Goal: Task Accomplishment & Management: Manage account settings

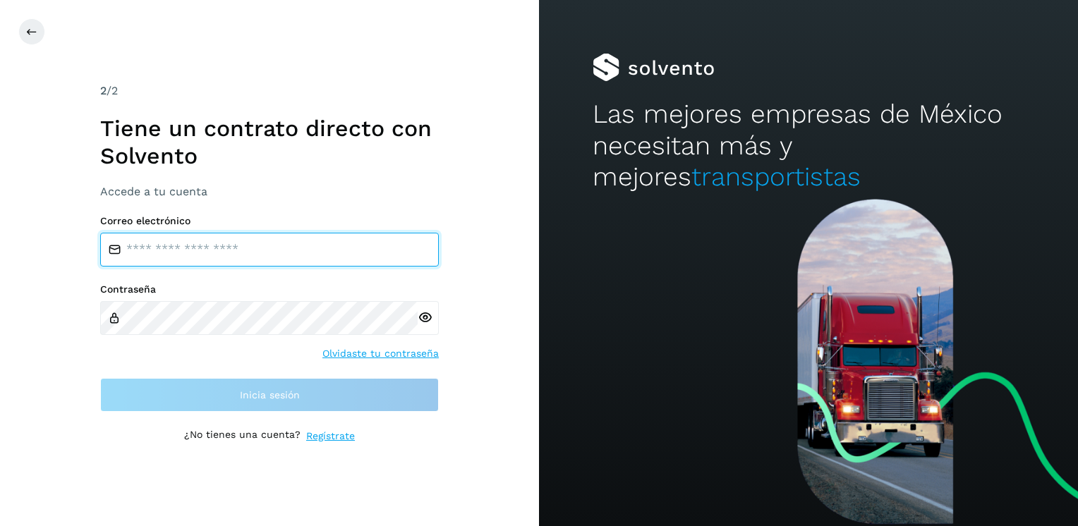
click at [181, 250] on input "email" at bounding box center [269, 250] width 339 height 34
type input "**********"
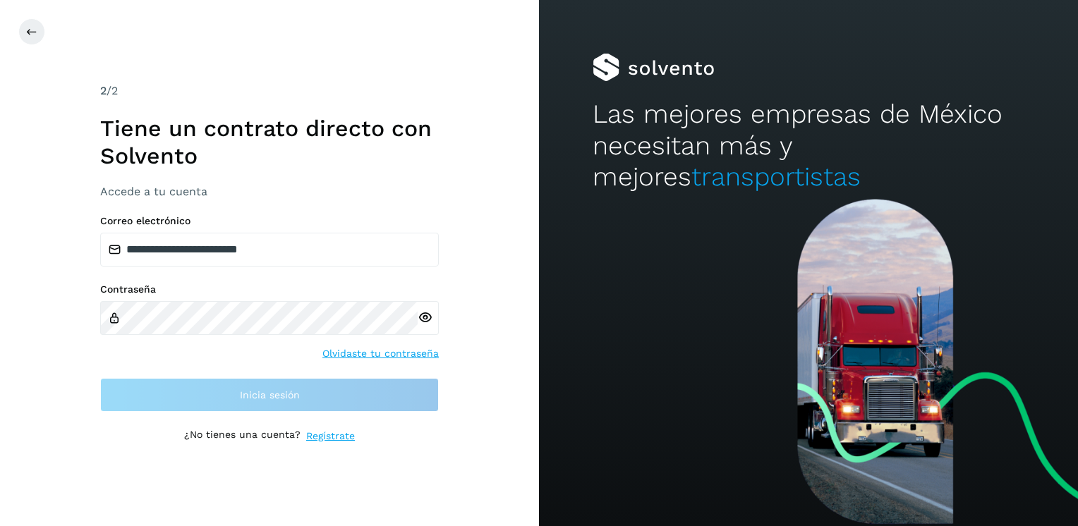
click at [428, 318] on div at bounding box center [428, 318] width 21 height 34
click at [423, 317] on icon at bounding box center [425, 318] width 15 height 15
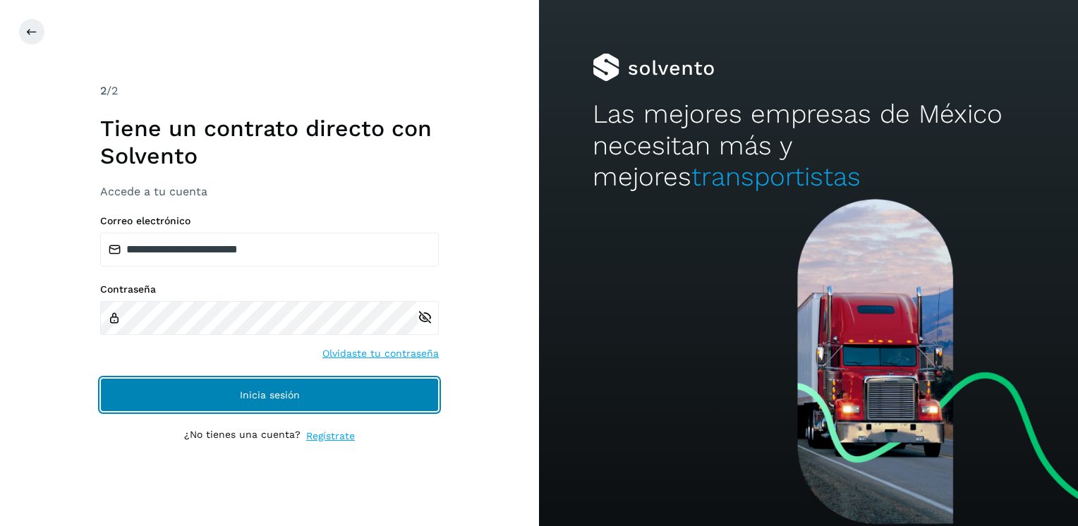
click at [260, 387] on button "Inicia sesión" at bounding box center [269, 395] width 339 height 34
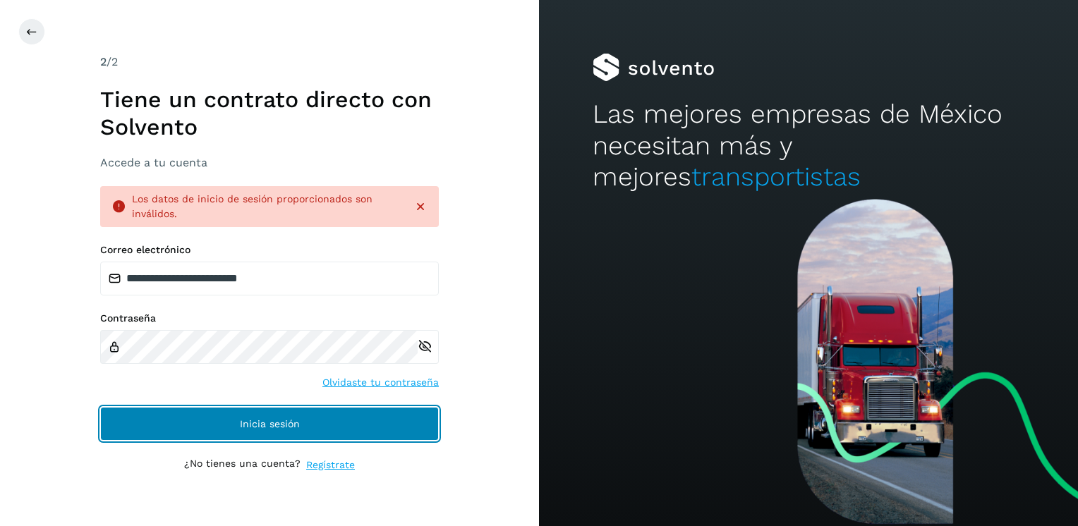
click at [233, 425] on button "Inicia sesión" at bounding box center [269, 424] width 339 height 34
click at [256, 425] on span "Inicia sesión" at bounding box center [270, 424] width 60 height 10
click at [258, 420] on span "Inicia sesión" at bounding box center [270, 424] width 60 height 10
click at [259, 421] on span "Inicia sesión" at bounding box center [270, 424] width 60 height 10
click at [248, 419] on span "Inicia sesión" at bounding box center [270, 424] width 60 height 10
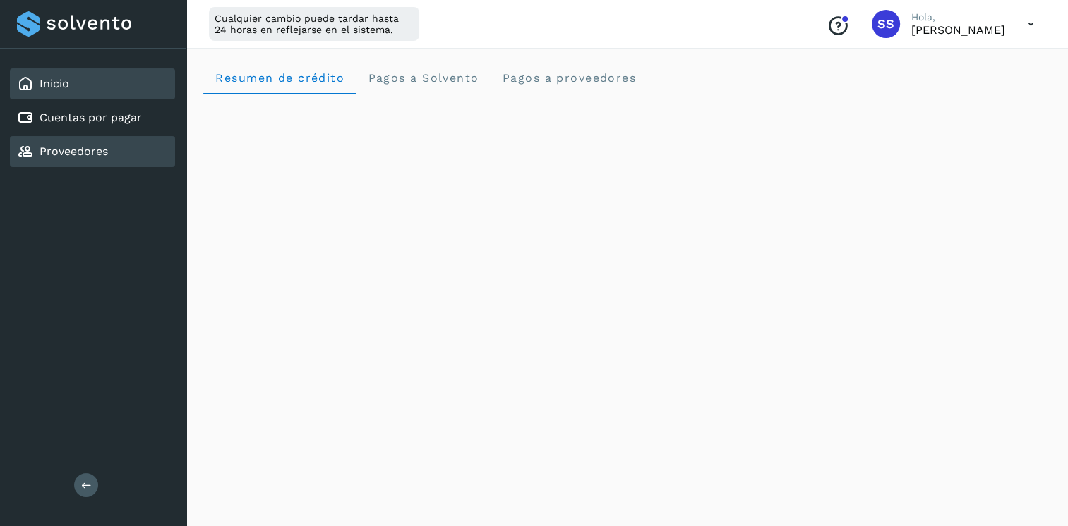
click at [74, 148] on link "Proveedores" at bounding box center [74, 151] width 68 height 13
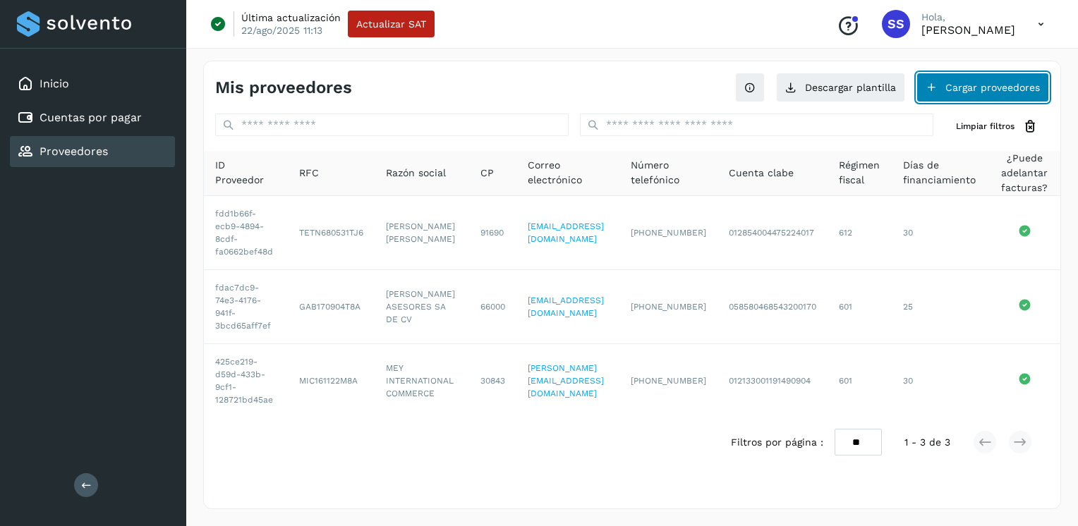
click at [991, 83] on button "Cargar proveedores" at bounding box center [983, 88] width 133 height 30
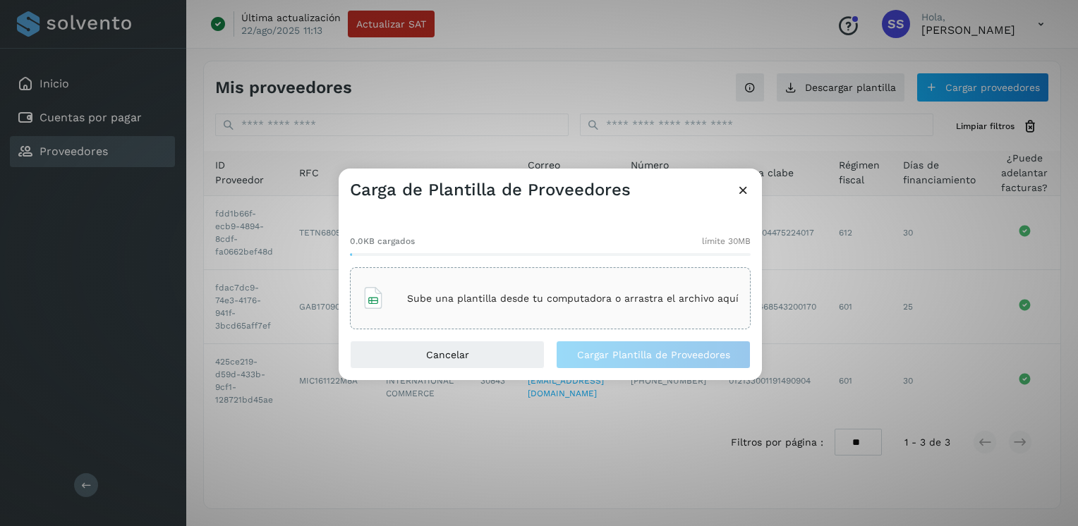
click at [742, 191] on icon at bounding box center [743, 190] width 15 height 15
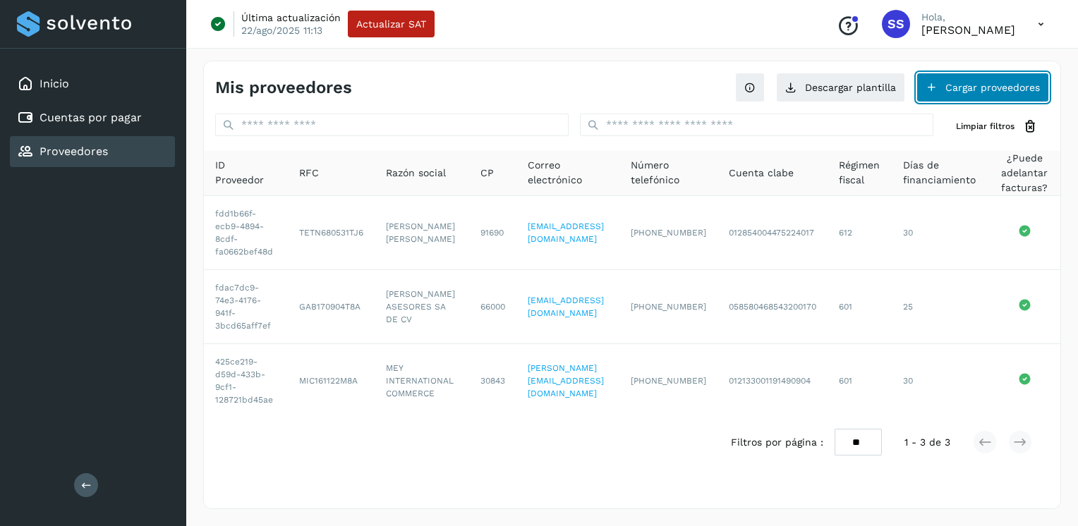
click at [949, 92] on button "Cargar proveedores" at bounding box center [983, 88] width 133 height 30
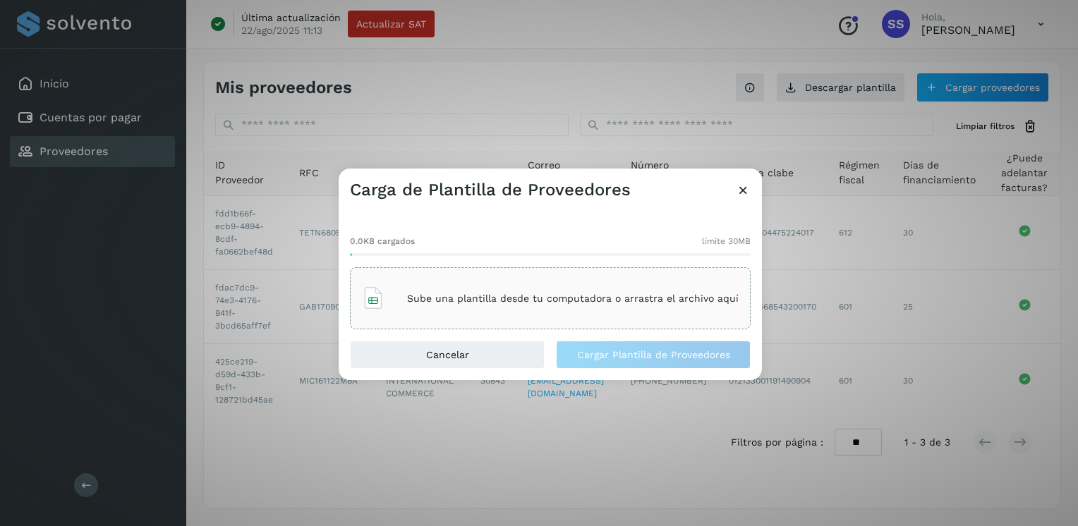
click at [488, 298] on p "Sube una plantilla desde tu computadora o arrastra el archivo aquí" at bounding box center [573, 299] width 332 height 12
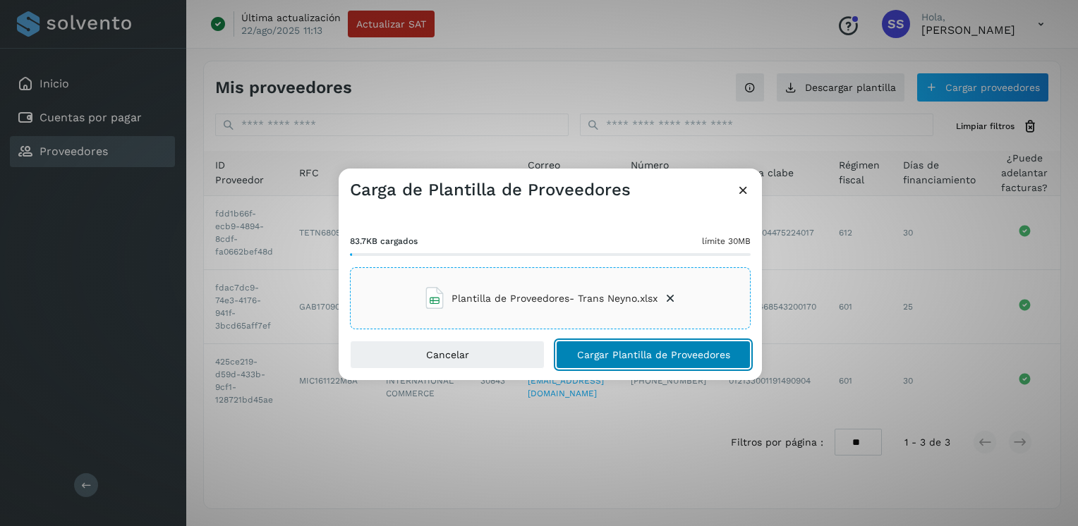
click at [661, 351] on span "Cargar Plantilla de Proveedores" at bounding box center [653, 355] width 153 height 10
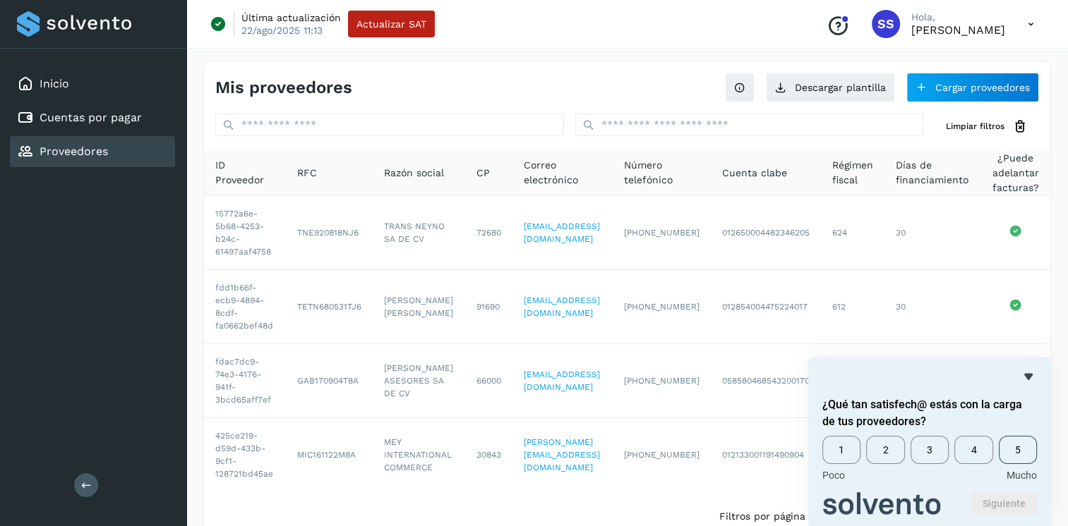
click at [1012, 447] on span "5" at bounding box center [1018, 450] width 38 height 28
click at [996, 503] on button "Siguiente" at bounding box center [1004, 504] width 66 height 23
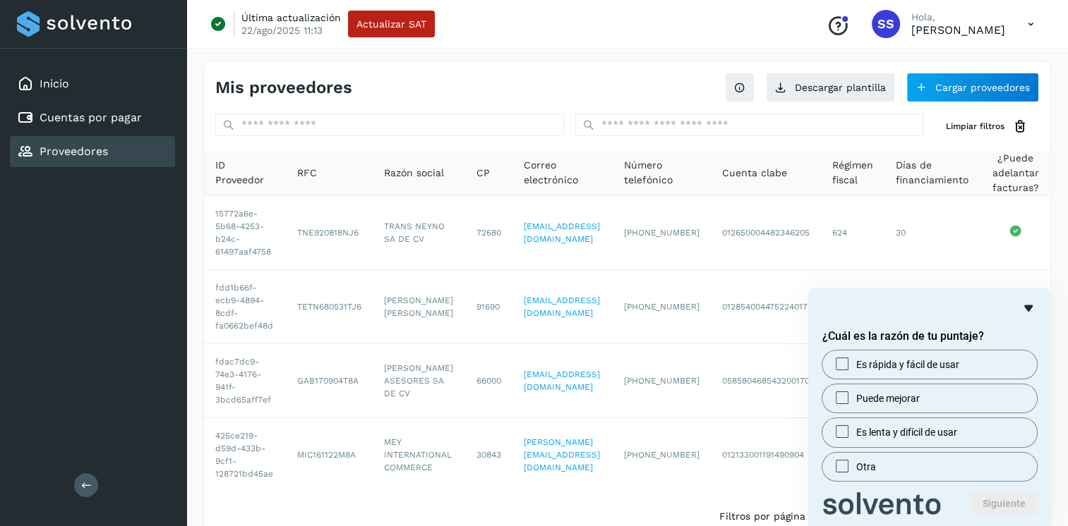
click at [1026, 306] on icon "Ocultar encuesta" at bounding box center [1028, 308] width 8 height 6
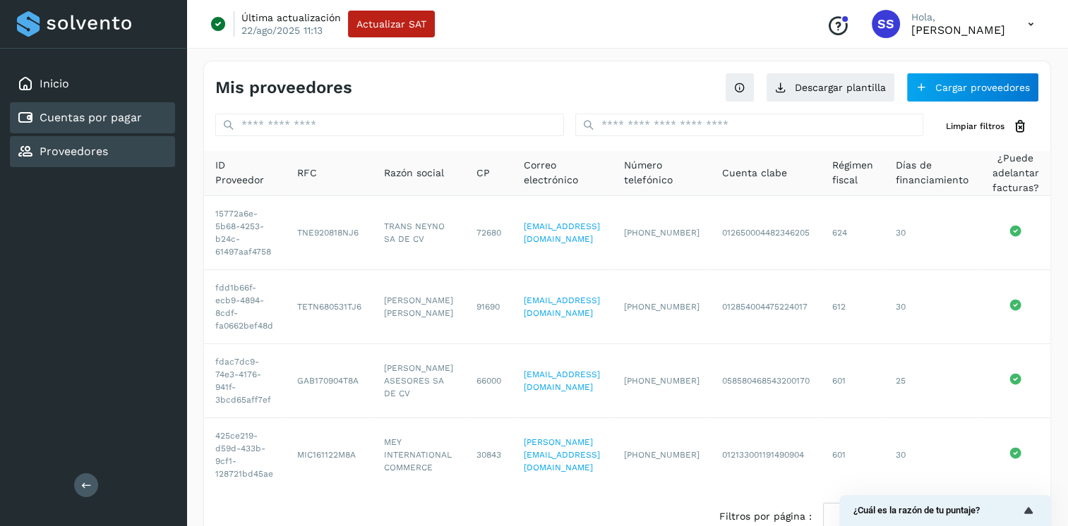
click at [83, 113] on link "Cuentas por pagar" at bounding box center [91, 117] width 102 height 13
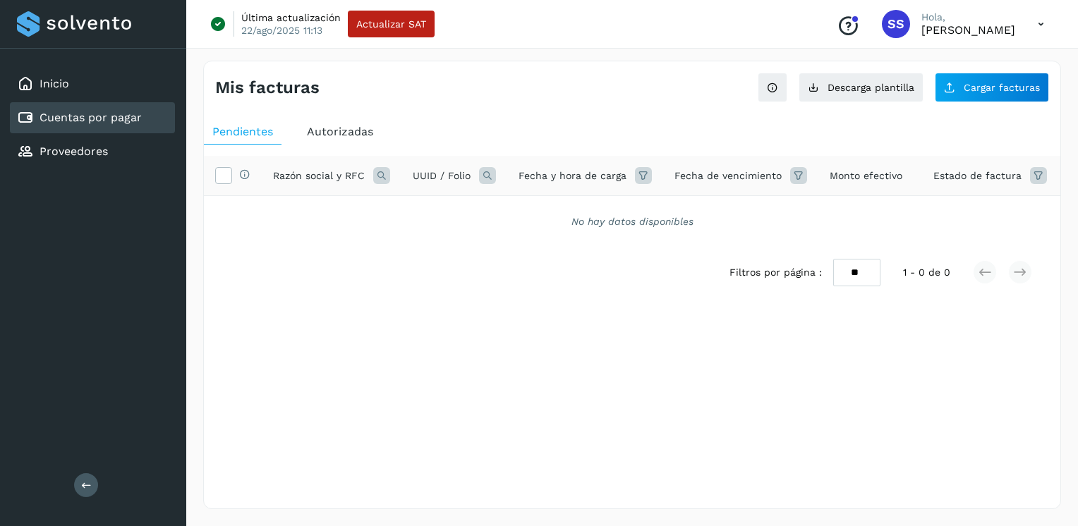
click at [124, 114] on link "Cuentas por pagar" at bounding box center [91, 117] width 102 height 13
click at [965, 83] on button "Cargar facturas" at bounding box center [992, 88] width 114 height 30
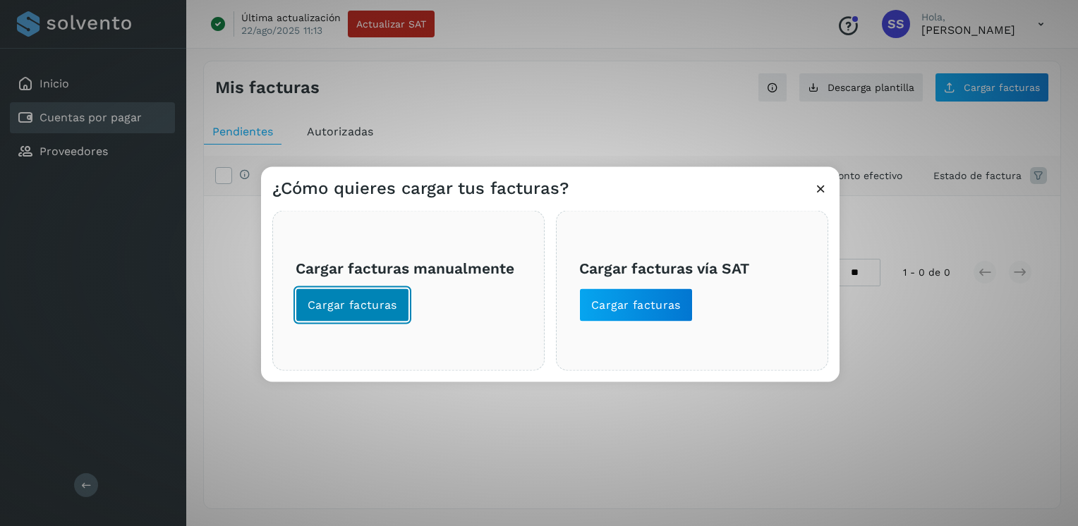
click at [356, 304] on span "Cargar facturas" at bounding box center [353, 306] width 90 height 16
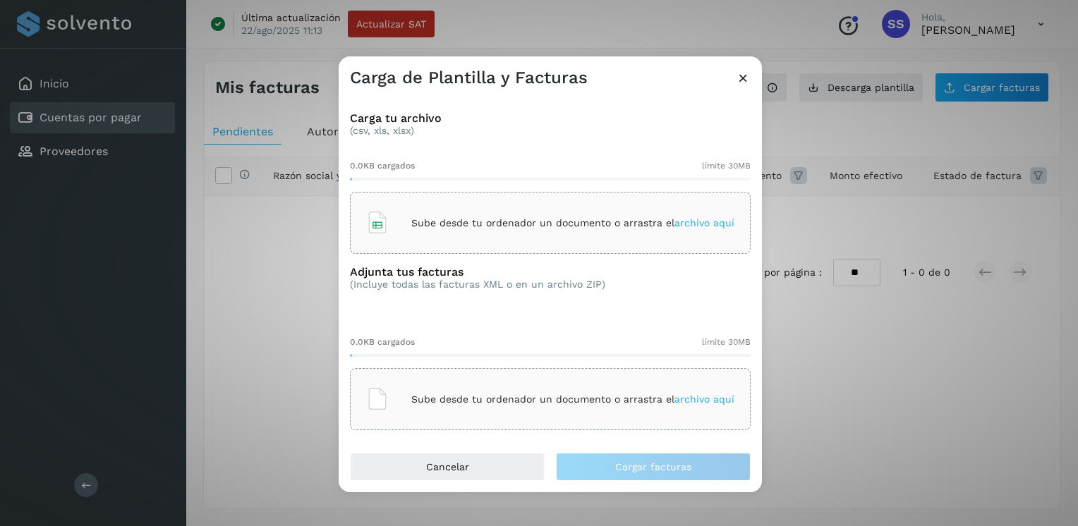
click at [632, 222] on p "Sube desde tu ordenador un documento o arrastra el archivo aquí" at bounding box center [572, 223] width 323 height 12
click at [542, 401] on p "Sube desde tu ordenador un documento o arrastra el archivo aquí" at bounding box center [572, 400] width 323 height 12
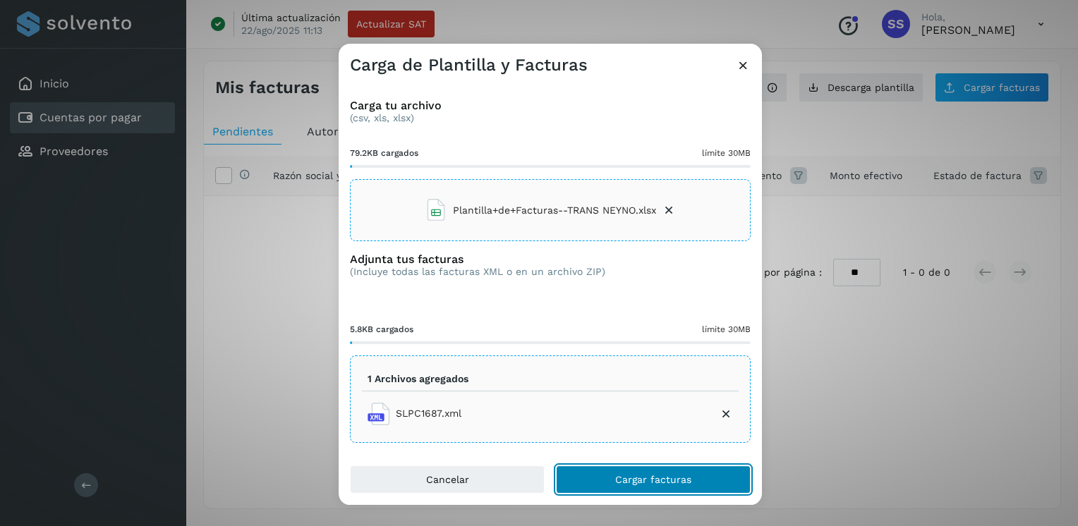
click at [644, 481] on span "Cargar facturas" at bounding box center [653, 480] width 76 height 10
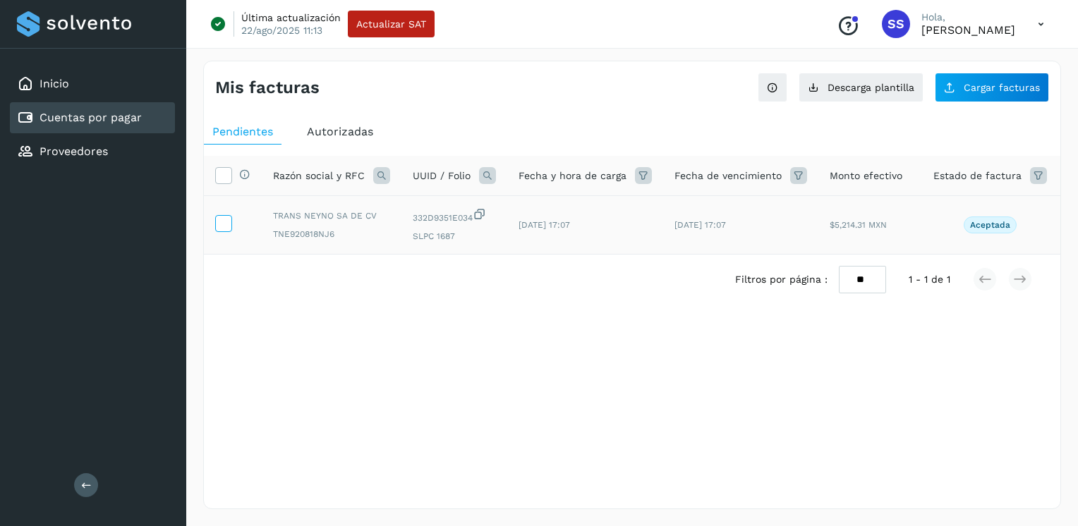
click at [222, 222] on icon at bounding box center [223, 222] width 15 height 15
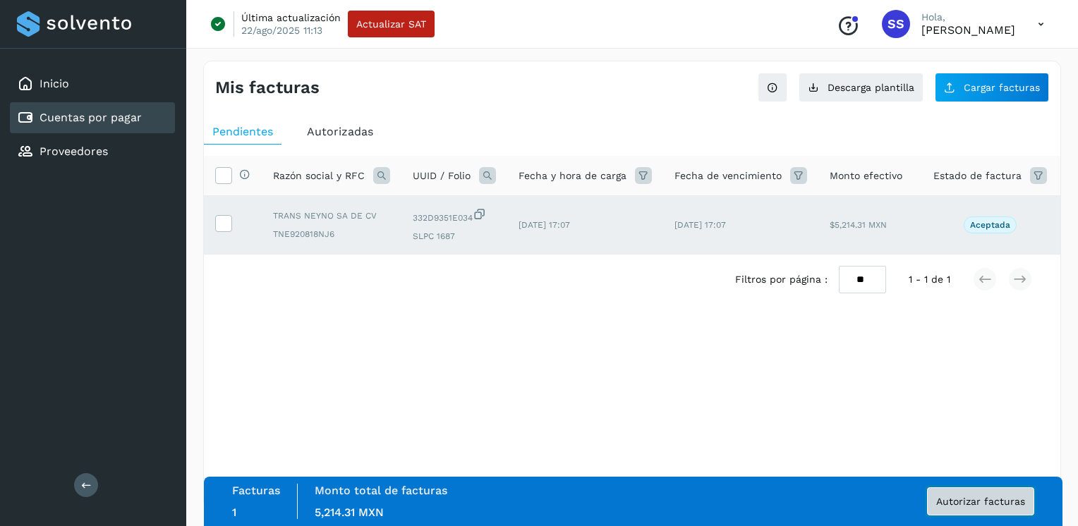
click at [964, 504] on span "Autorizar facturas" at bounding box center [981, 502] width 89 height 10
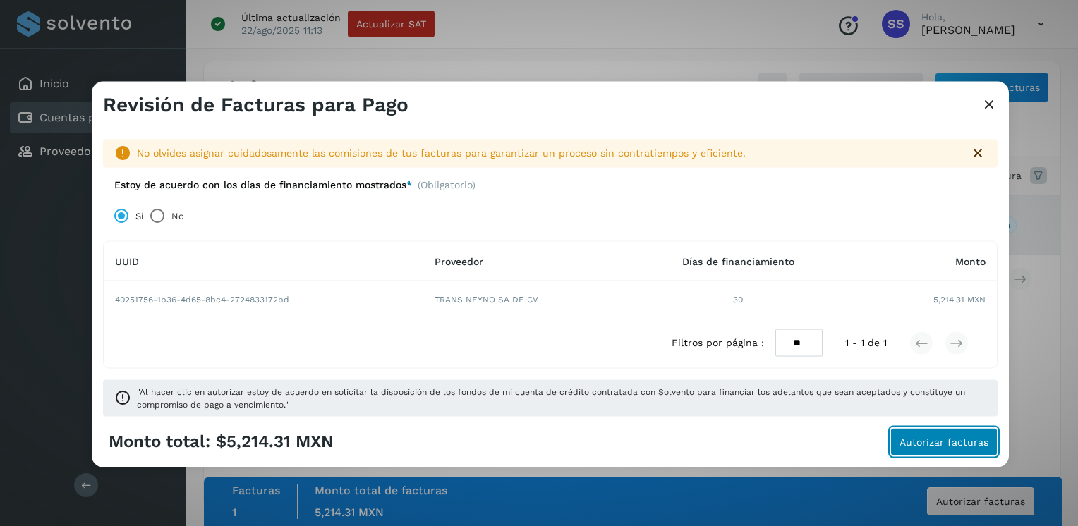
click at [939, 442] on span "Autorizar facturas" at bounding box center [944, 442] width 89 height 10
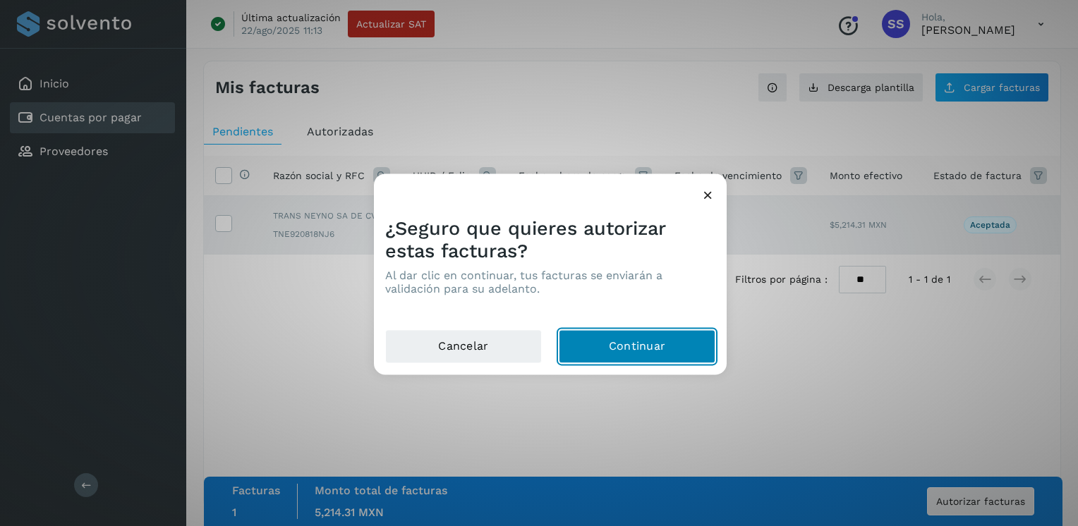
click at [625, 344] on button "Continuar" at bounding box center [637, 347] width 157 height 34
